Goal: Find contact information: Find contact information

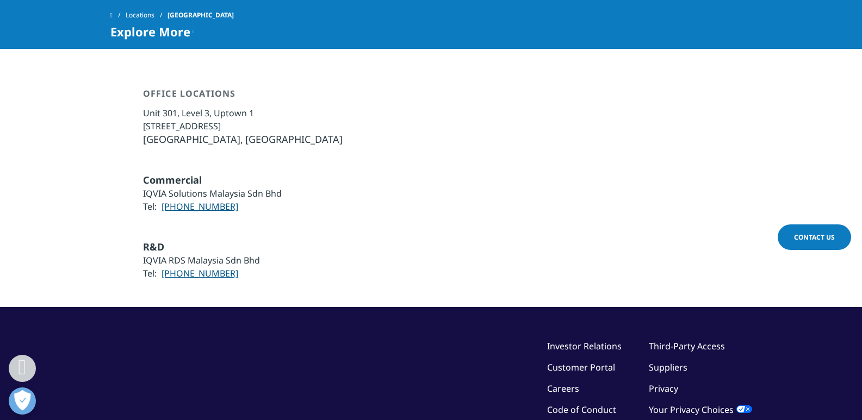
scroll to position [748, 0]
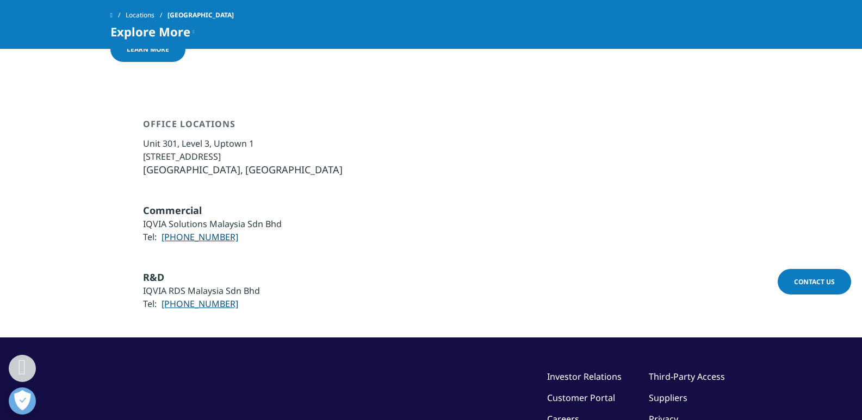
drag, startPoint x: 870, startPoint y: 40, endPoint x: 869, endPoint y: 269, distance: 229.5
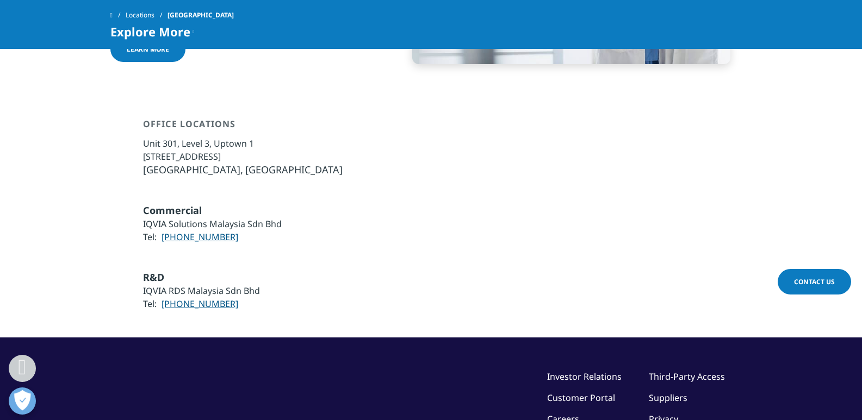
click at [151, 137] on li "Unit 301, Level 3, Uptown 1" at bounding box center [243, 143] width 200 height 13
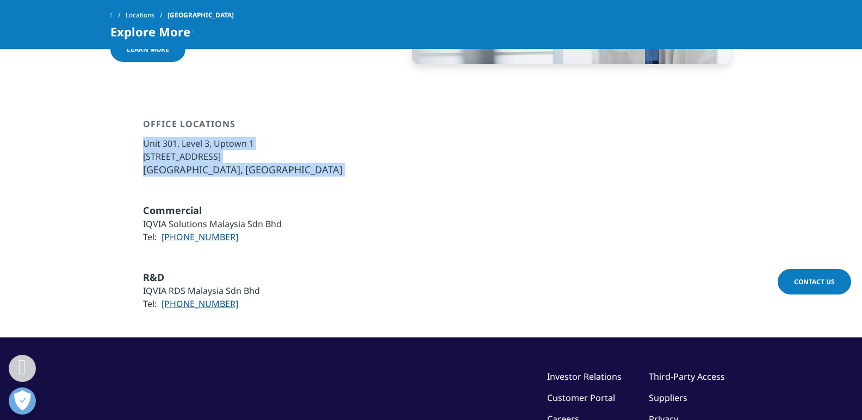
copy div "Unit 301, Level 3, Uptown 1 No. 1, Jalan SS21/58, Damansara Uptown 47400 Petali…"
drag, startPoint x: 151, startPoint y: 100, endPoint x: 297, endPoint y: 128, distance: 149.5
click at [296, 137] on ul "Unit 301, Level 3, Uptown 1 No. 1, Jalan SS21/58, Damansara Uptown 47400 Petali…" at bounding box center [243, 157] width 200 height 40
copy li "603-7735 0300"
drag, startPoint x: 243, startPoint y: 202, endPoint x: 157, endPoint y: 203, distance: 85.9
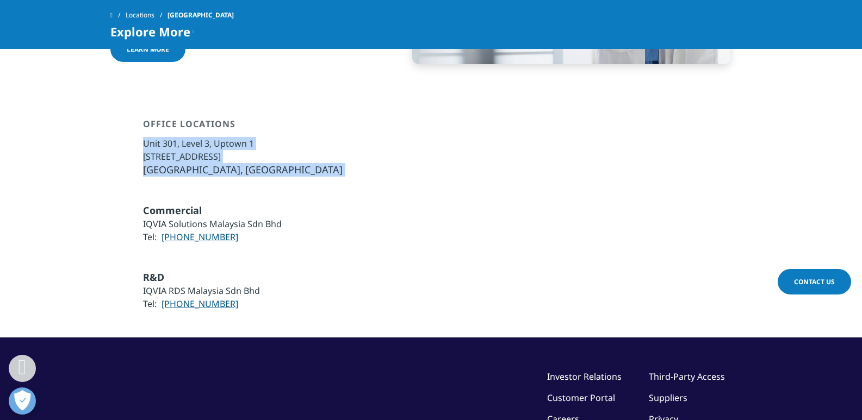
click at [157, 204] on div "Commercial IQVIA Solutions Malaysia Sdn Bhd Tel: 603-7735 0300" at bounding box center [431, 237] width 642 height 67
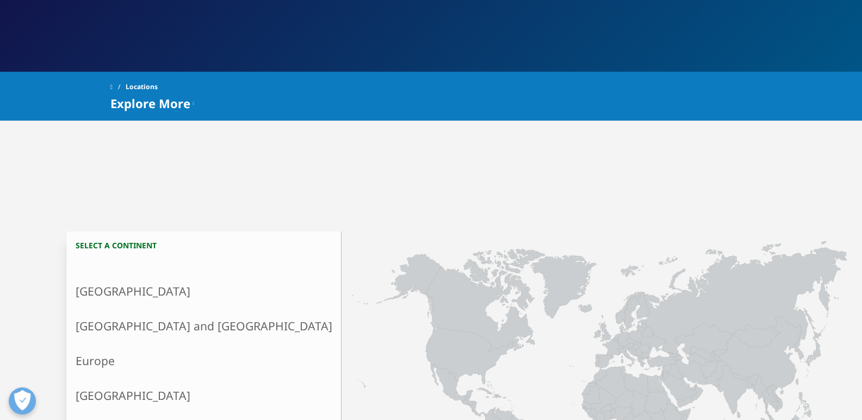
scroll to position [163, 0]
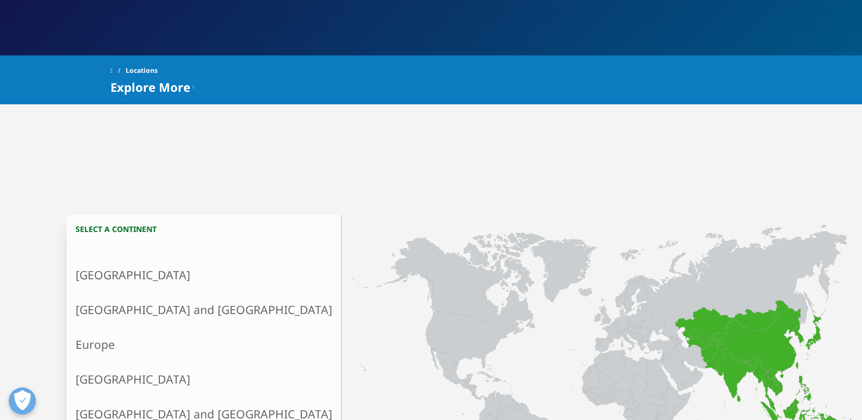
click at [171, 314] on link "Asia and Oceania" at bounding box center [204, 310] width 274 height 35
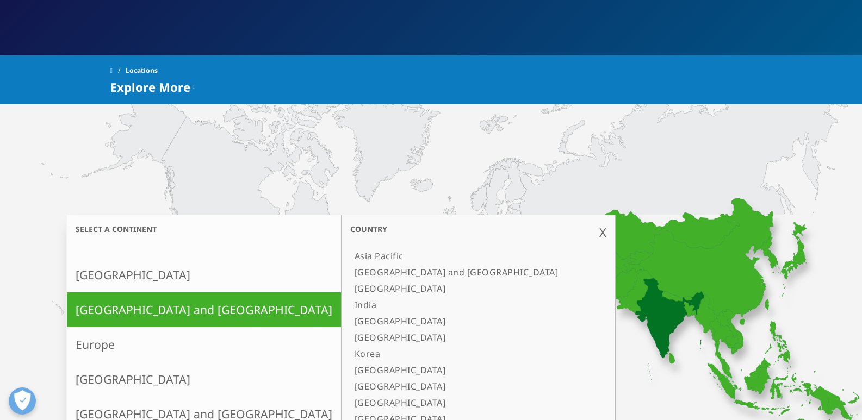
click at [350, 291] on link "[GEOGRAPHIC_DATA]" at bounding box center [472, 289] width 245 height 16
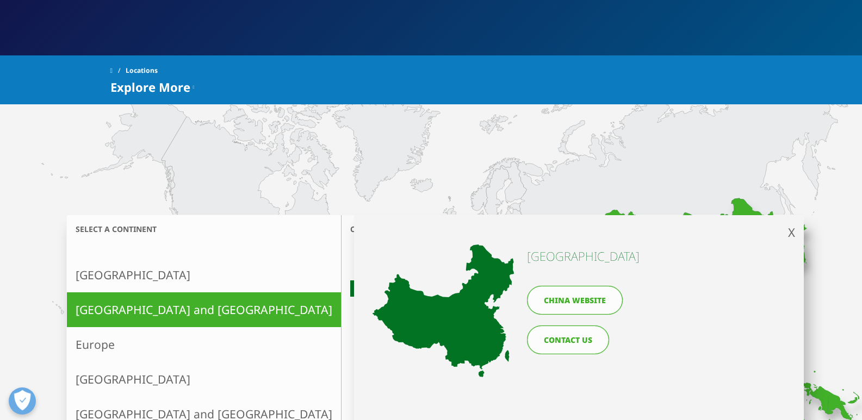
click at [544, 296] on link "China website" at bounding box center [575, 300] width 96 height 29
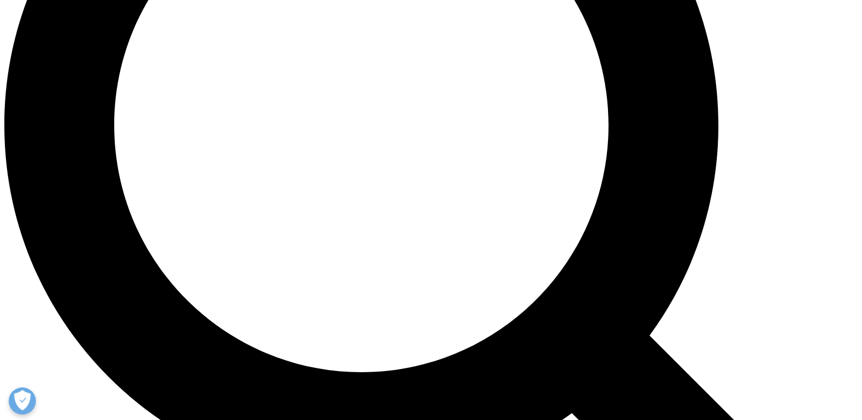
scroll to position [1211, 0]
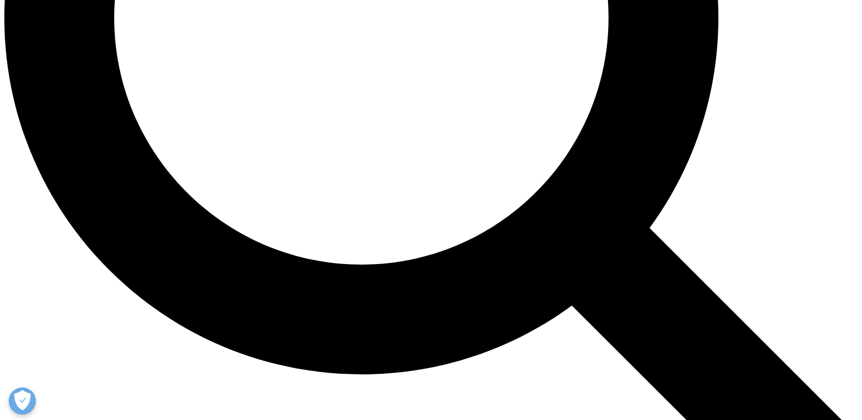
drag, startPoint x: 711, startPoint y: 172, endPoint x: 703, endPoint y: 177, distance: 9.5
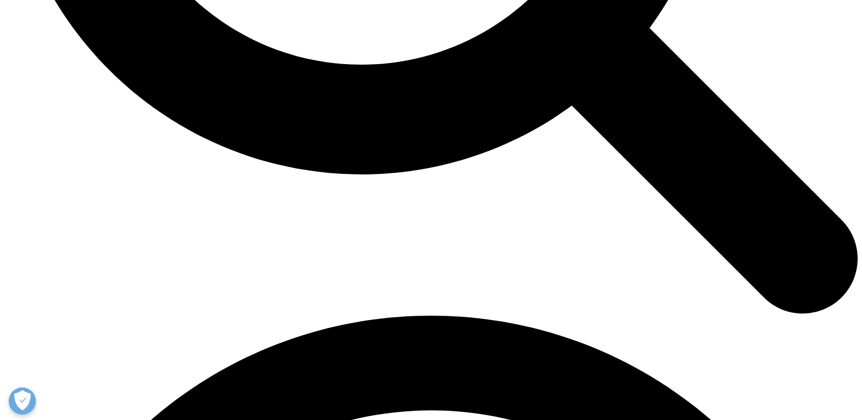
scroll to position [1414, 0]
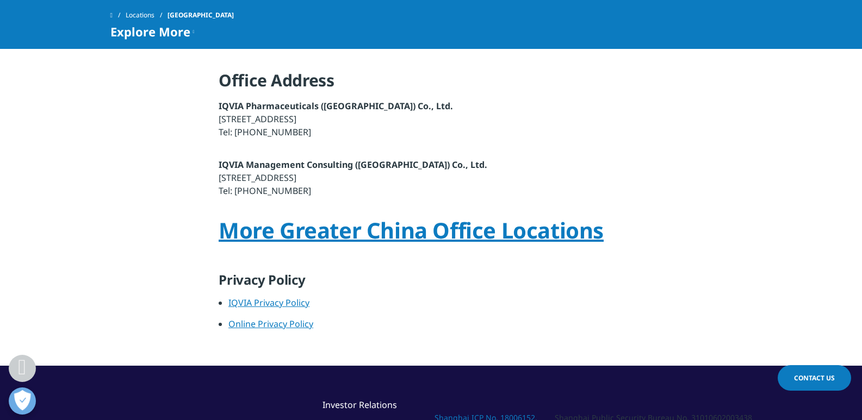
click at [296, 125] on font "9th Floor, Building 1, Jingyao Business Plaza, 1359 Yaolong Road, Pudong New Ar…" at bounding box center [258, 119] width 78 height 12
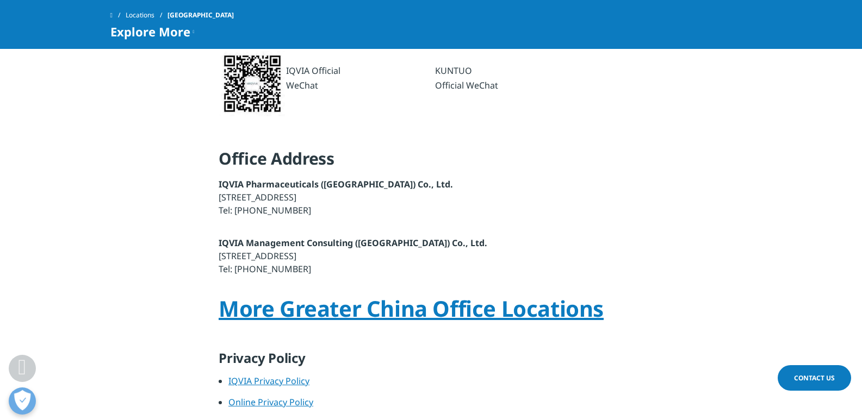
click at [296, 191] on font "9th Floor, Building 1, Jingyao Business Plaza, 1359 Yaolong Road, Pudong New Ar…" at bounding box center [258, 197] width 78 height 12
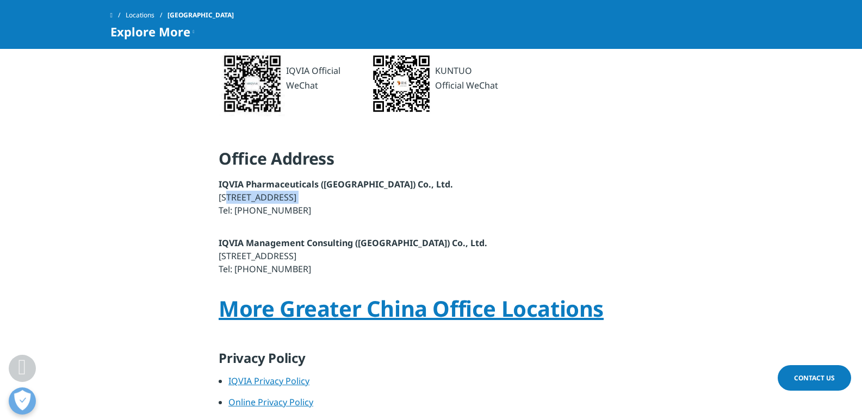
click at [296, 191] on font "9th Floor, Building 1, Jingyao Business Plaza, 1359 Yaolong Road, Pudong New Ar…" at bounding box center [258, 197] width 78 height 12
copy font "9th Floor, Building 1, Jingyao Business Plaza, 1359 Yaolong Road, Pudong New Ar…"
drag, startPoint x: 308, startPoint y: 174, endPoint x: 249, endPoint y: 180, distance: 60.1
click at [249, 180] on p "IQVIA Pharmaceuticals (Shanghai) Co., Ltd. 9th Floor, Building 1, Jingyao Busin…" at bounding box center [431, 201] width 425 height 46
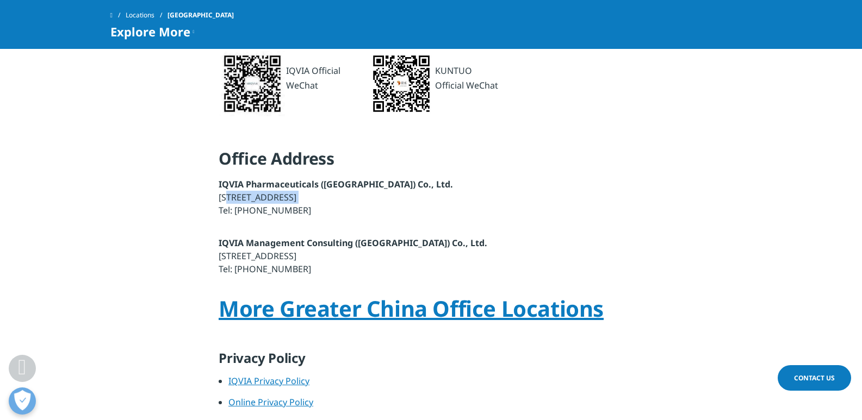
copy font "21 2422 8888"
click at [295, 191] on font "9th Floor, Building 1, Jingyao Business Plaza, 1359 Yaolong Road, Pudong New Ar…" at bounding box center [258, 197] width 78 height 12
copy font "9th Floor, Building 1, Jingyao Business Plaza, 1359 Yaolong Road, Pudong New Ar…"
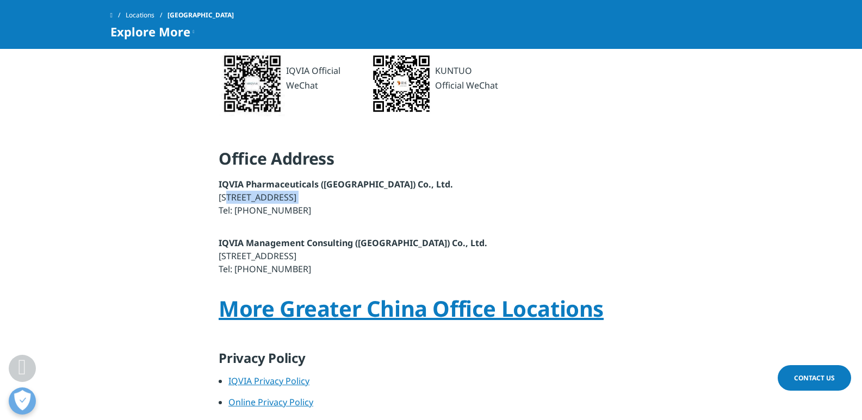
copy font "21 2422 8888"
drag, startPoint x: 317, startPoint y: 181, endPoint x: 250, endPoint y: 178, distance: 67.5
click at [250, 178] on p "IQVIA Pharmaceuticals (Shanghai) Co., Ltd. 9th Floor, Building 1, Jingyao Busin…" at bounding box center [431, 201] width 425 height 46
